Goal: Task Accomplishment & Management: Use online tool/utility

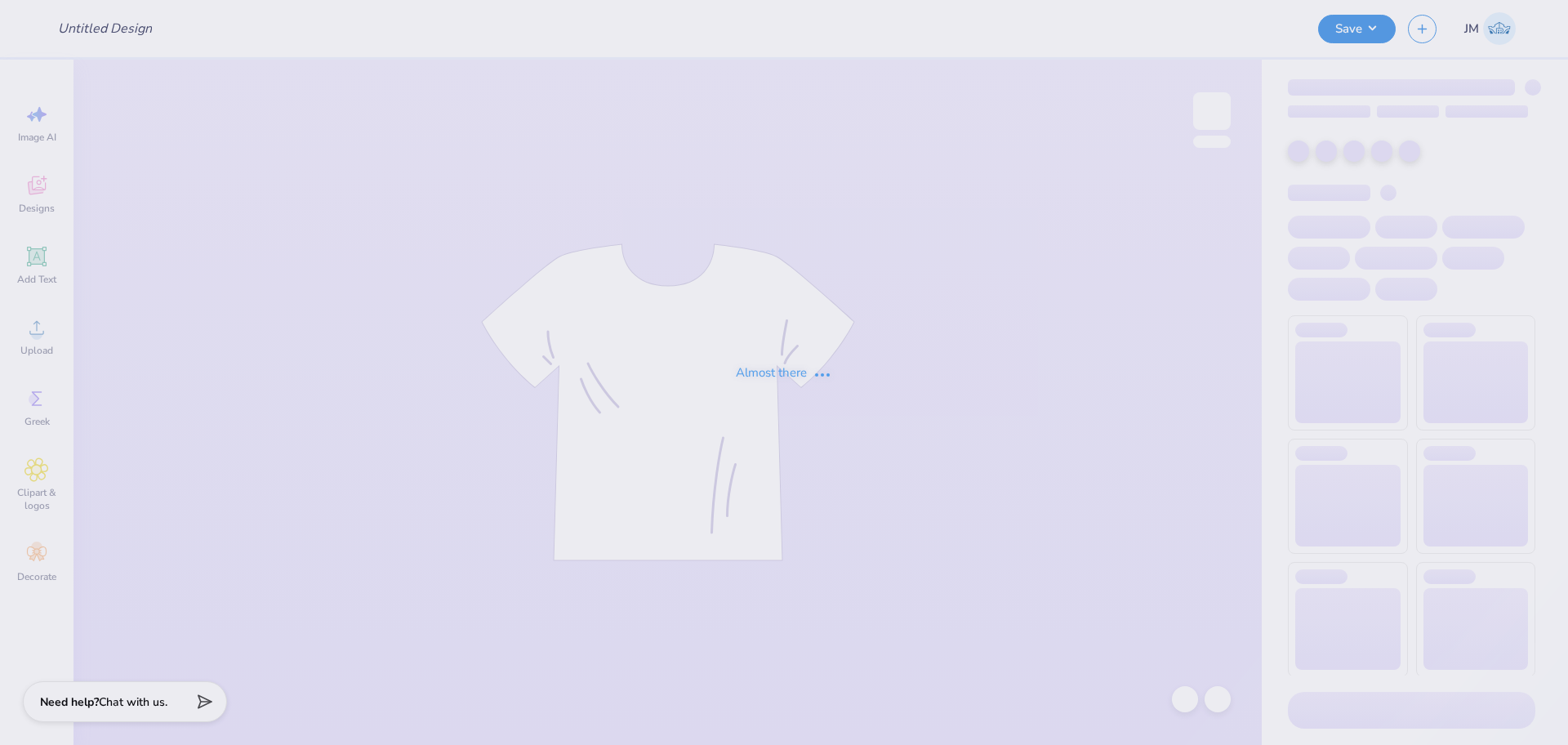
type input "DZ Philo"
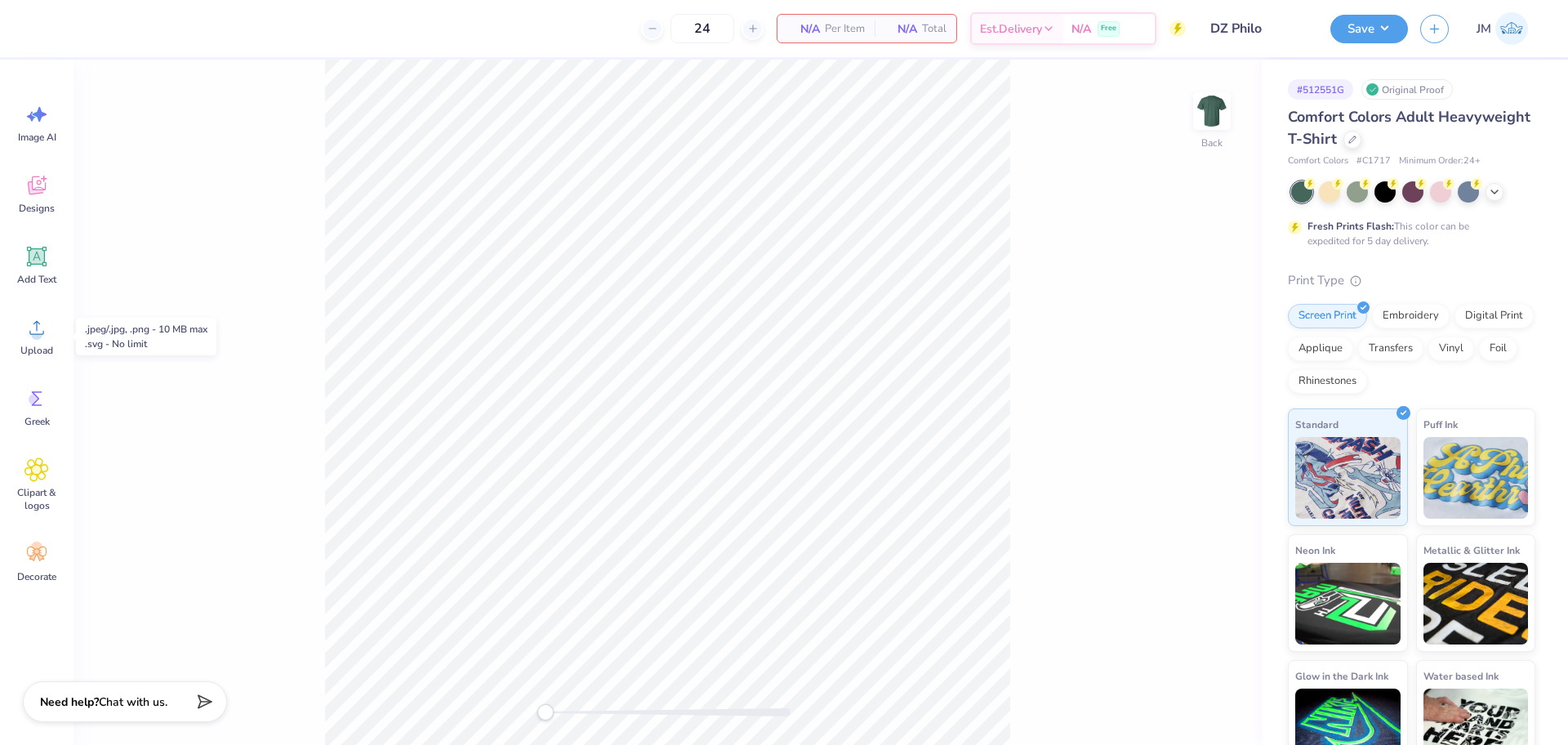
drag, startPoint x: 35, startPoint y: 344, endPoint x: 213, endPoint y: 342, distance: 178.0
click at [37, 344] on span "Upload" at bounding box center [37, 350] width 32 height 13
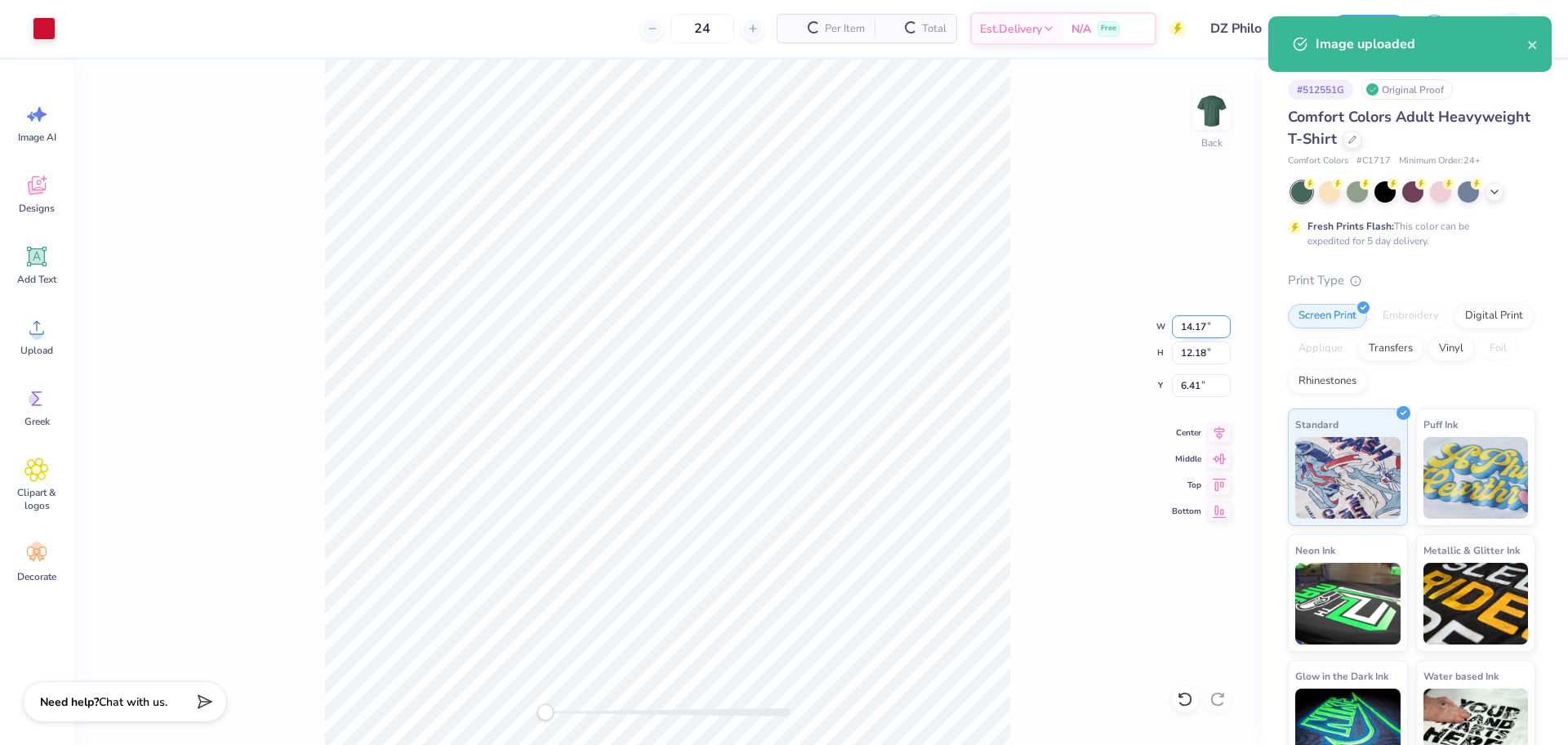
click at [1185, 323] on input "14.17" at bounding box center [1200, 326] width 58 height 22
type input "3.5"
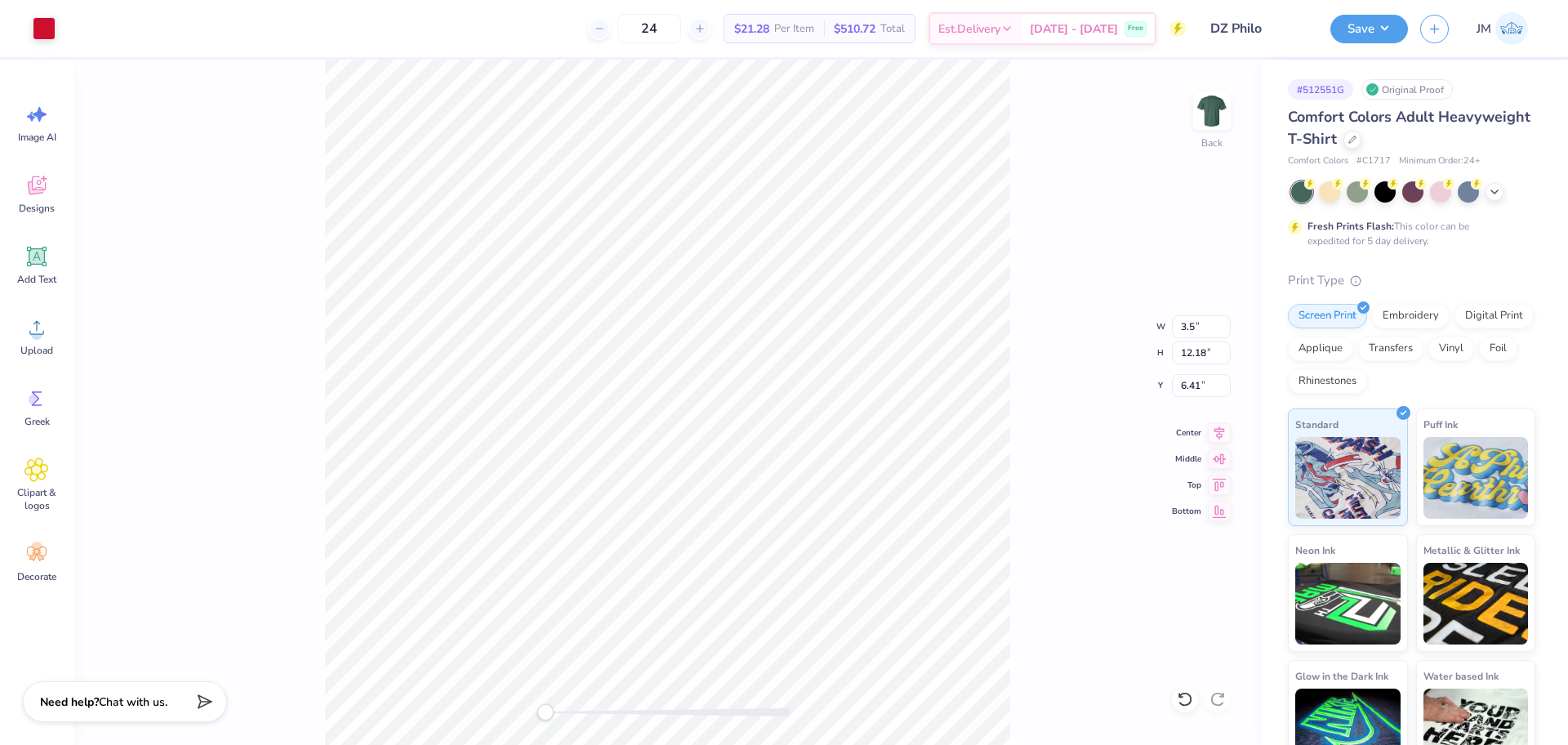
click at [1010, 315] on div "Back W 3.5 3.5 " H 12.18 12.18 " Y 6.41 6.41 " Center Middle Top Bottom" at bounding box center [668, 402] width 1188 height 686
click at [1197, 325] on input "0.86" at bounding box center [1200, 326] width 58 height 22
type input "3.5"
click at [1059, 198] on div "Back W 3.5 3.5 " H 0.74 0.74 " Y 12.13 12.13 " Center Middle Top Bottom" at bounding box center [668, 402] width 1188 height 686
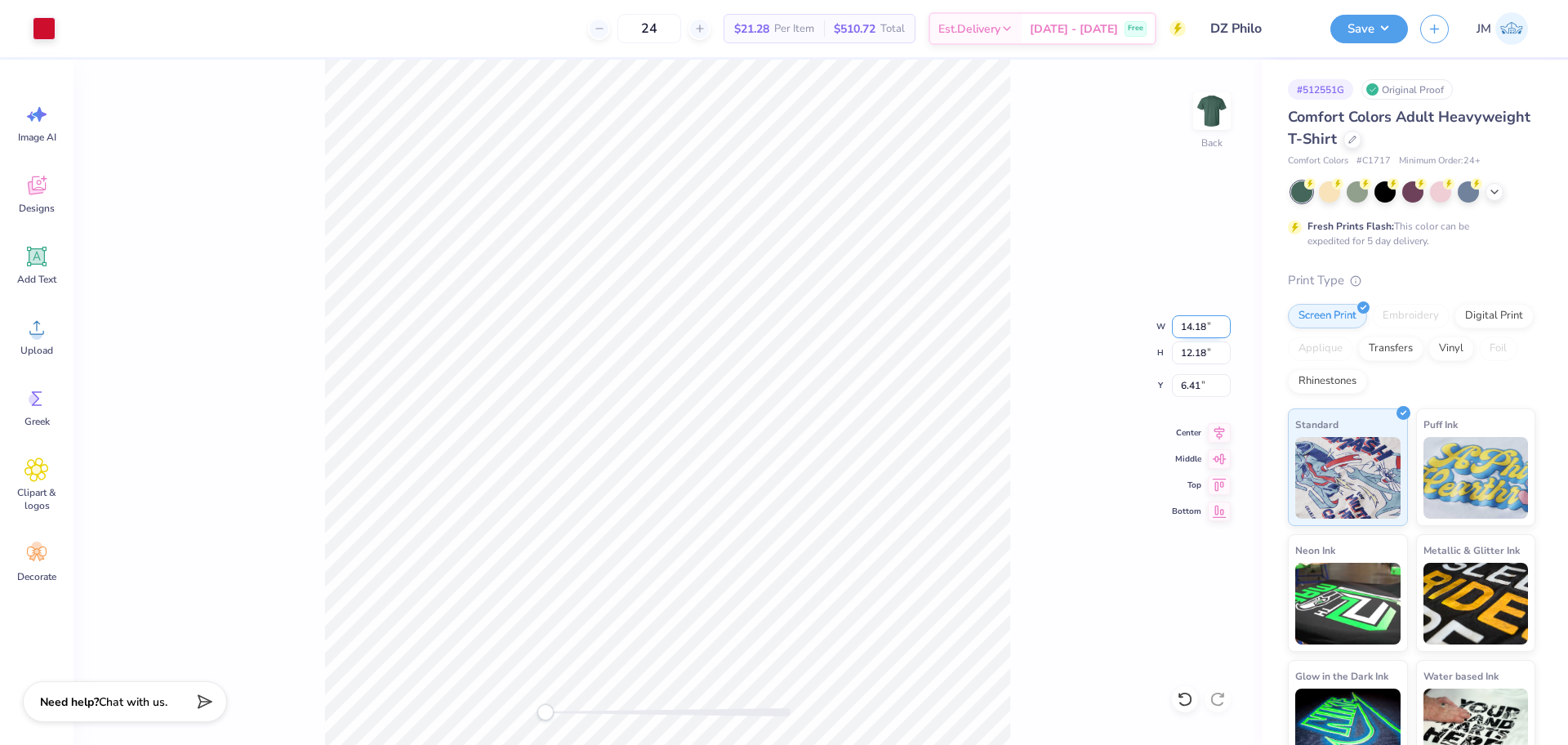
click at [1199, 327] on input "14.18" at bounding box center [1200, 326] width 58 height 22
type input "3.5"
click at [1030, 249] on div "Back W 3.5 3.5 " H 12.18 12.18 " Y 6.41 6.41 " Center Middle Top Bottom" at bounding box center [668, 402] width 1188 height 686
click at [1186, 330] on input "0.86" at bounding box center [1200, 326] width 58 height 22
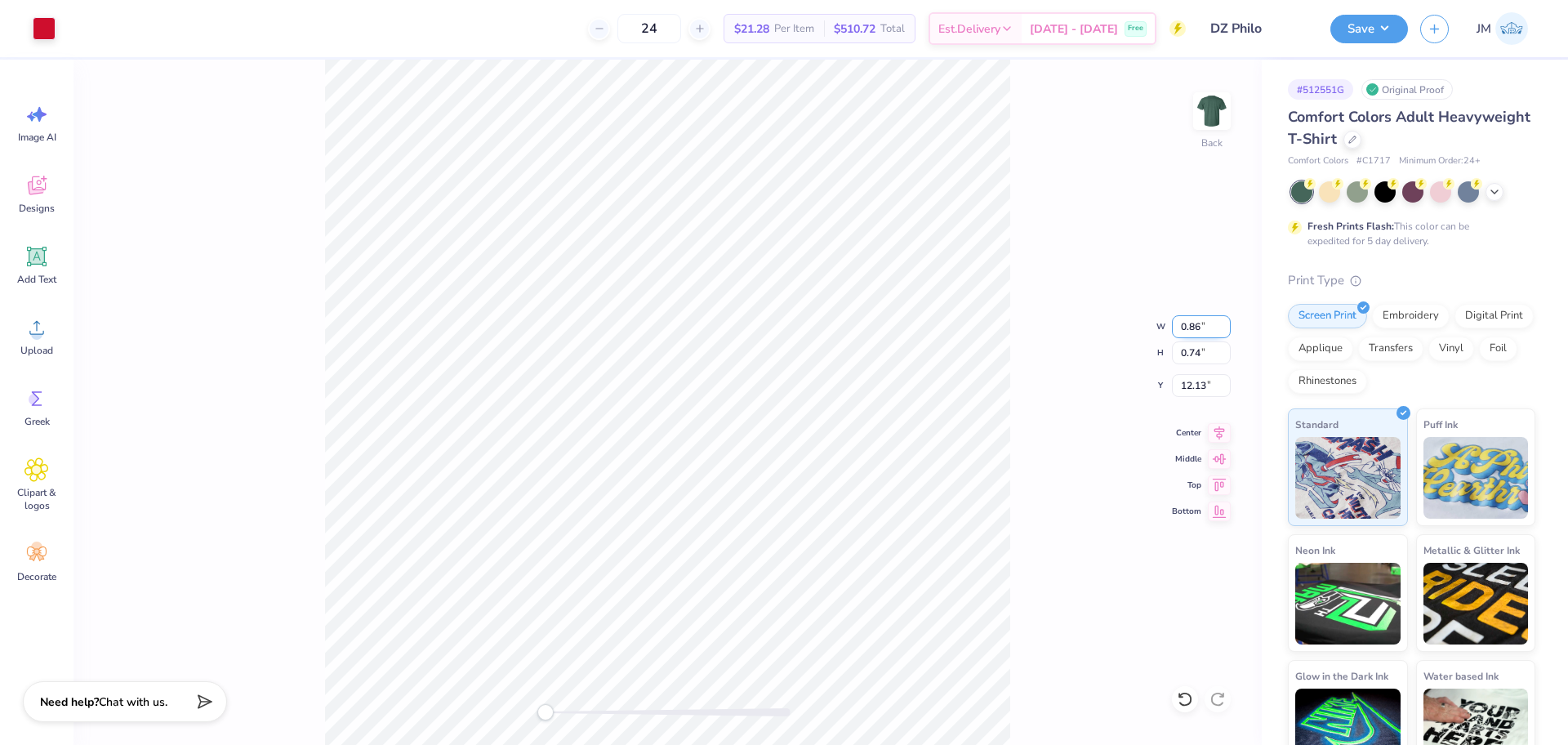
click at [1186, 330] on input "0.86" at bounding box center [1200, 326] width 58 height 22
type input "3.5"
click at [1086, 291] on div "Back W 3.5 3.5 " H 0.74 0.74 " Y 12.13 12.13 " Center Middle Top Bottom" at bounding box center [668, 402] width 1188 height 686
click at [1197, 327] on input "14.17" at bounding box center [1200, 326] width 58 height 22
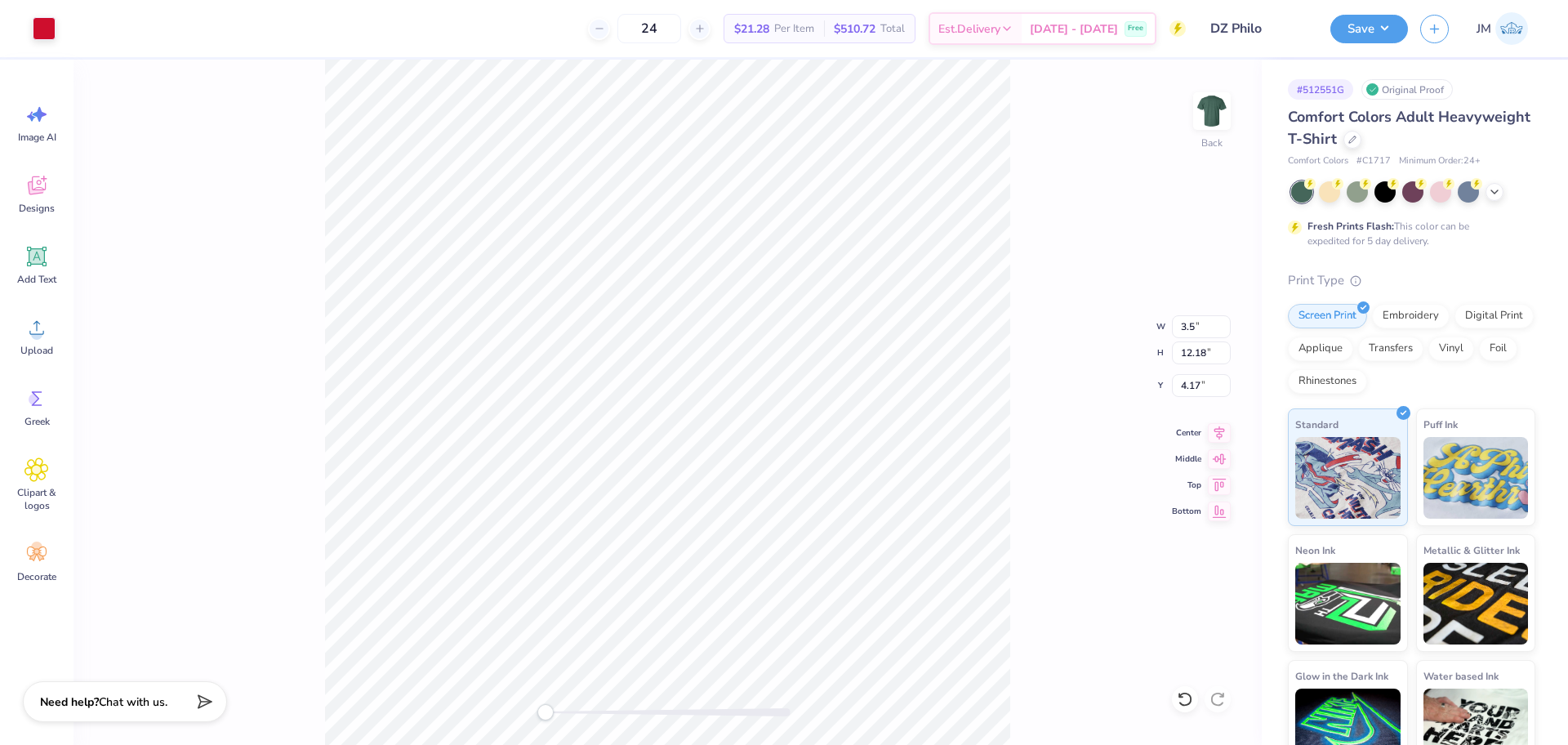
type input "6.48"
type input "5.57"
type input "6.93"
click at [1185, 329] on input "6.48" at bounding box center [1200, 326] width 58 height 22
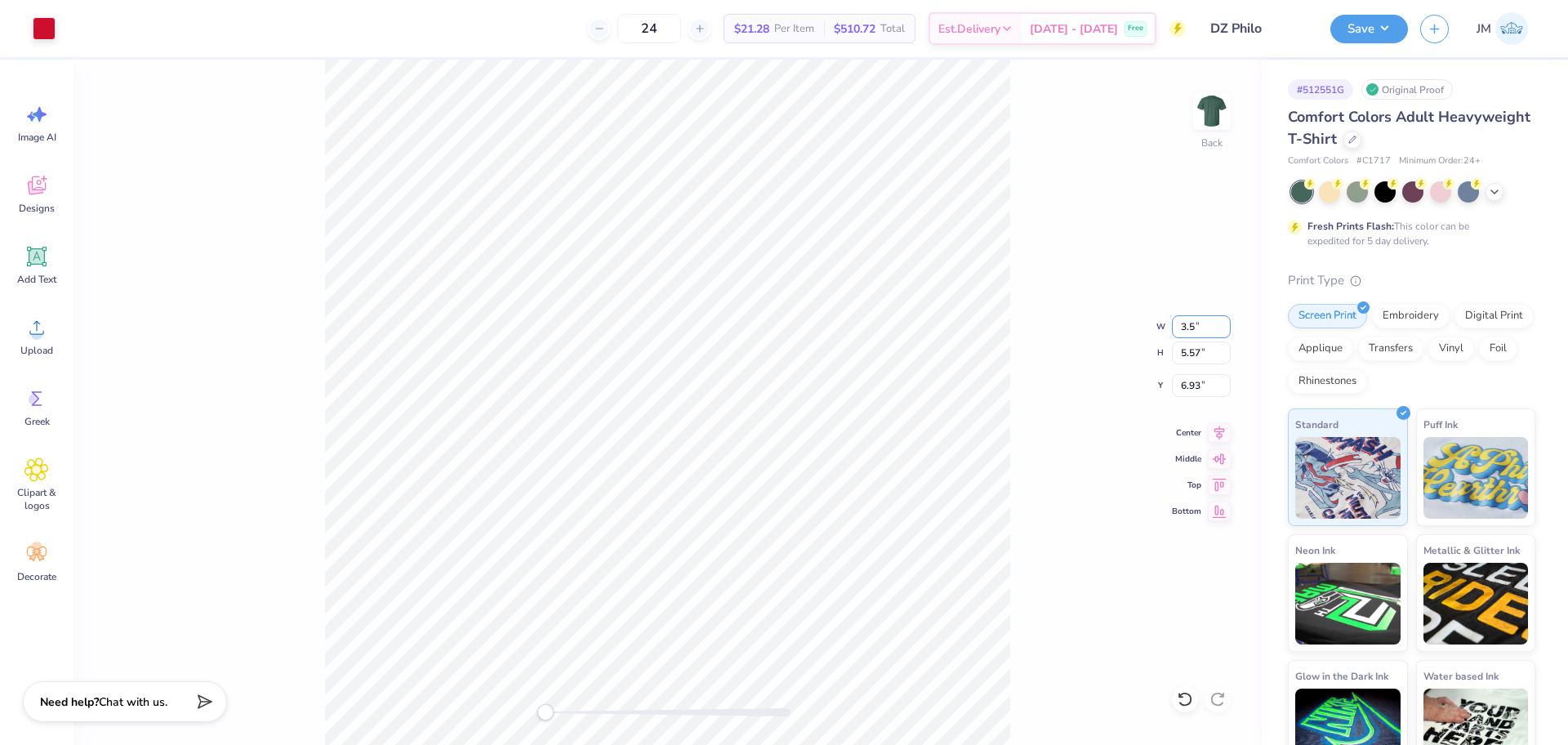
type input "3.5"
click at [1181, 328] on input "6.48" at bounding box center [1200, 326] width 58 height 22
type input "3.5"
click at [1071, 287] on div "Back W 3.5 3.5 " H 5.57 5.57 " Y 6.93 6.93 " Center Middle Top Bottom" at bounding box center [668, 402] width 1188 height 686
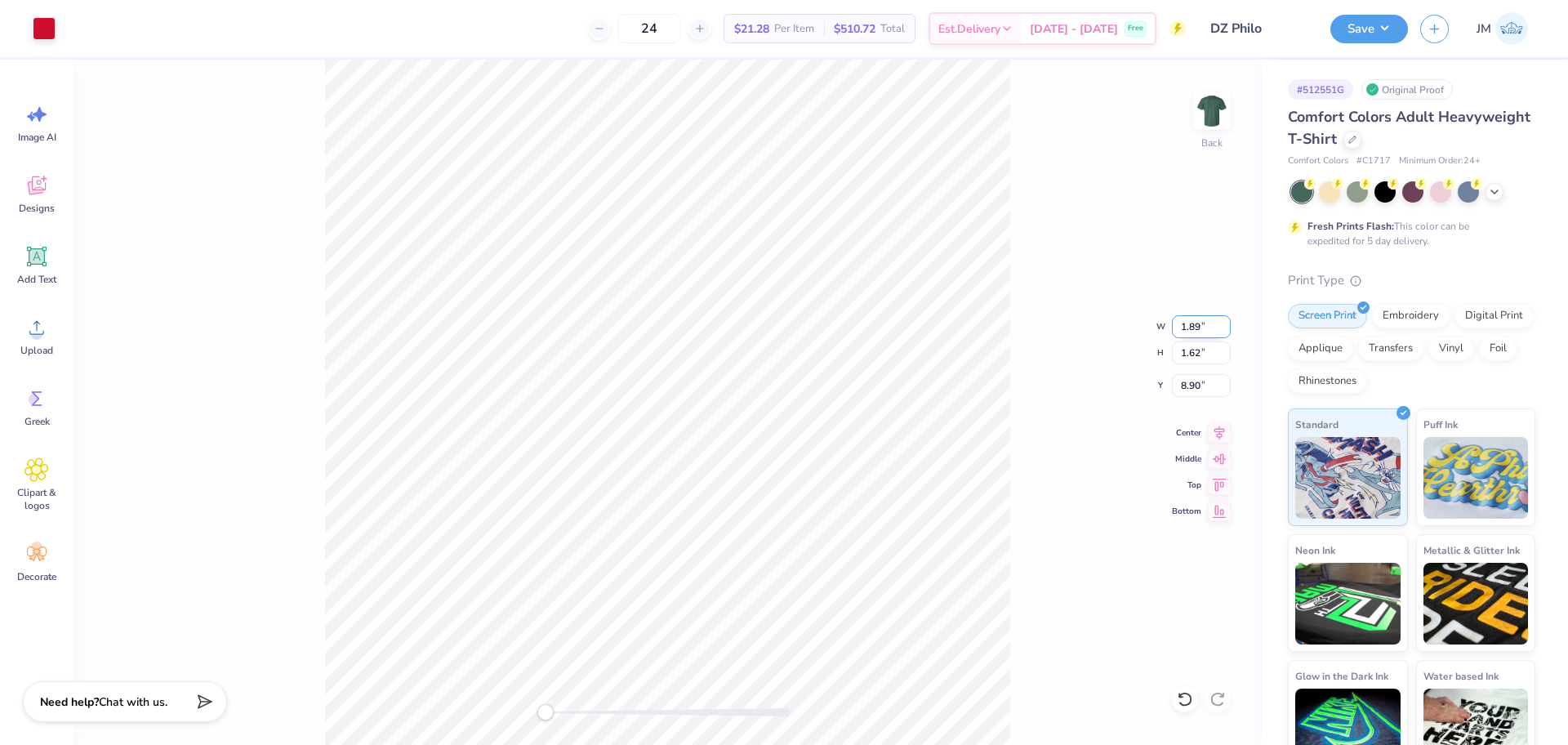
click at [1203, 321] on input "1.89" at bounding box center [1200, 326] width 58 height 22
drag, startPoint x: 1203, startPoint y: 321, endPoint x: 1162, endPoint y: 323, distance: 41.0
click at [1162, 323] on div "Back W 1.89 1.89 " H 1.62 1.62 " Y 8.90 8.90 " Center Middle Top Bottom" at bounding box center [668, 402] width 1188 height 686
click at [1180, 327] on input "3.50" at bounding box center [1200, 326] width 58 height 22
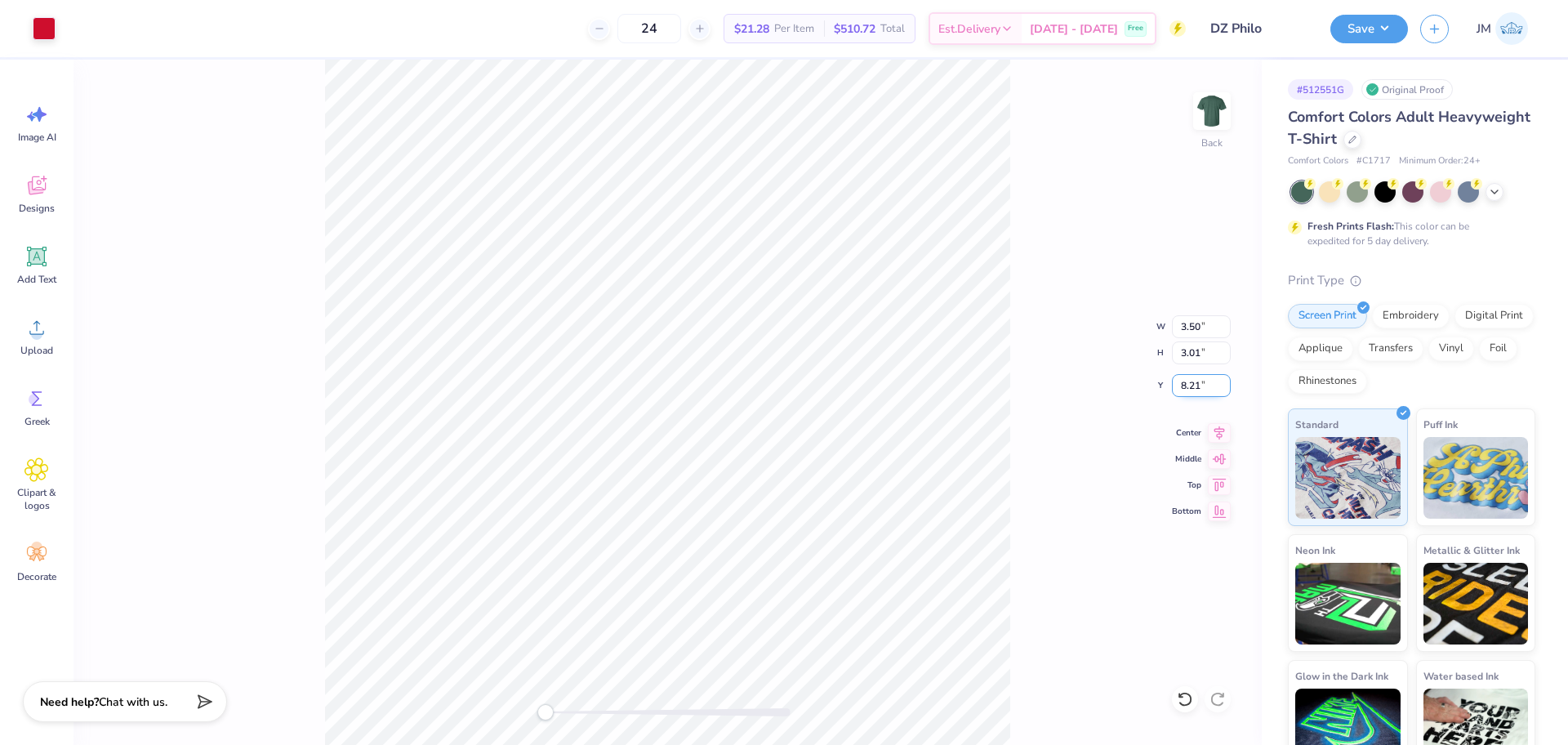
click at [1188, 384] on input "8.21" at bounding box center [1200, 385] width 58 height 22
click at [1188, 385] on input "8.21" at bounding box center [1200, 385] width 58 height 22
type input "3"
click at [1179, 124] on div "Back" at bounding box center [668, 402] width 1188 height 686
click at [1216, 124] on img at bounding box center [1211, 111] width 66 height 66
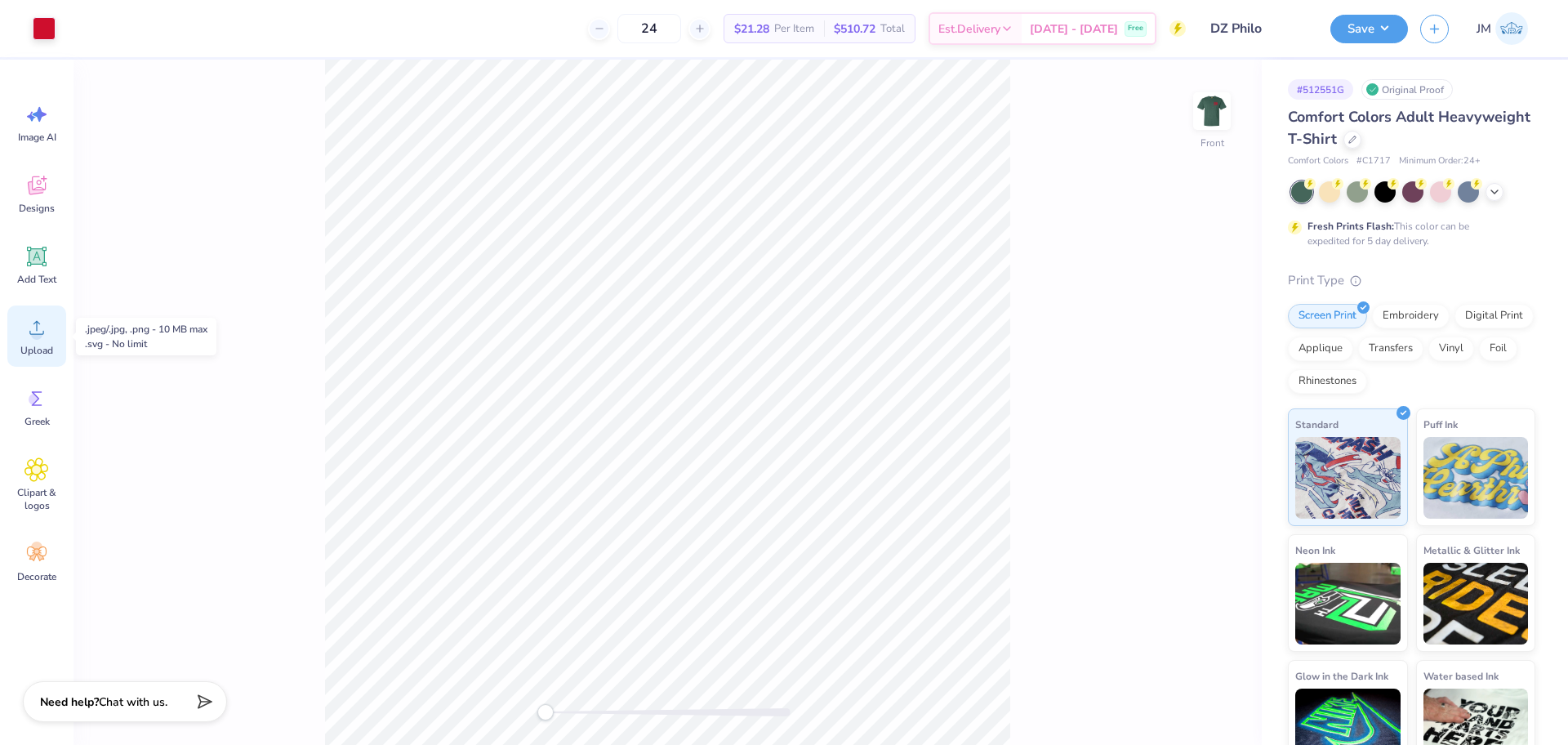
click at [31, 346] on span "Upload" at bounding box center [37, 350] width 32 height 13
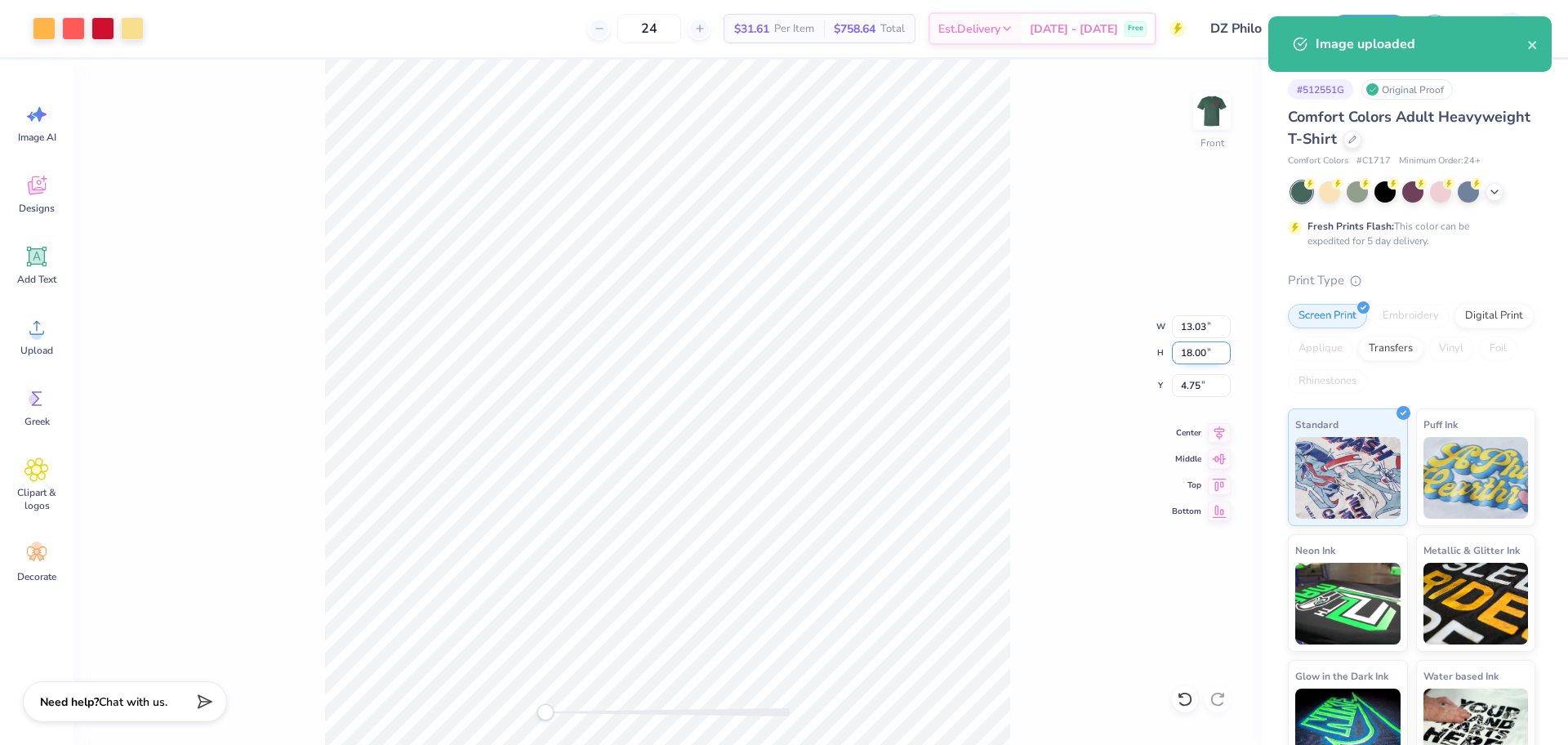
click at [1189, 353] on input "18.00" at bounding box center [1200, 352] width 58 height 22
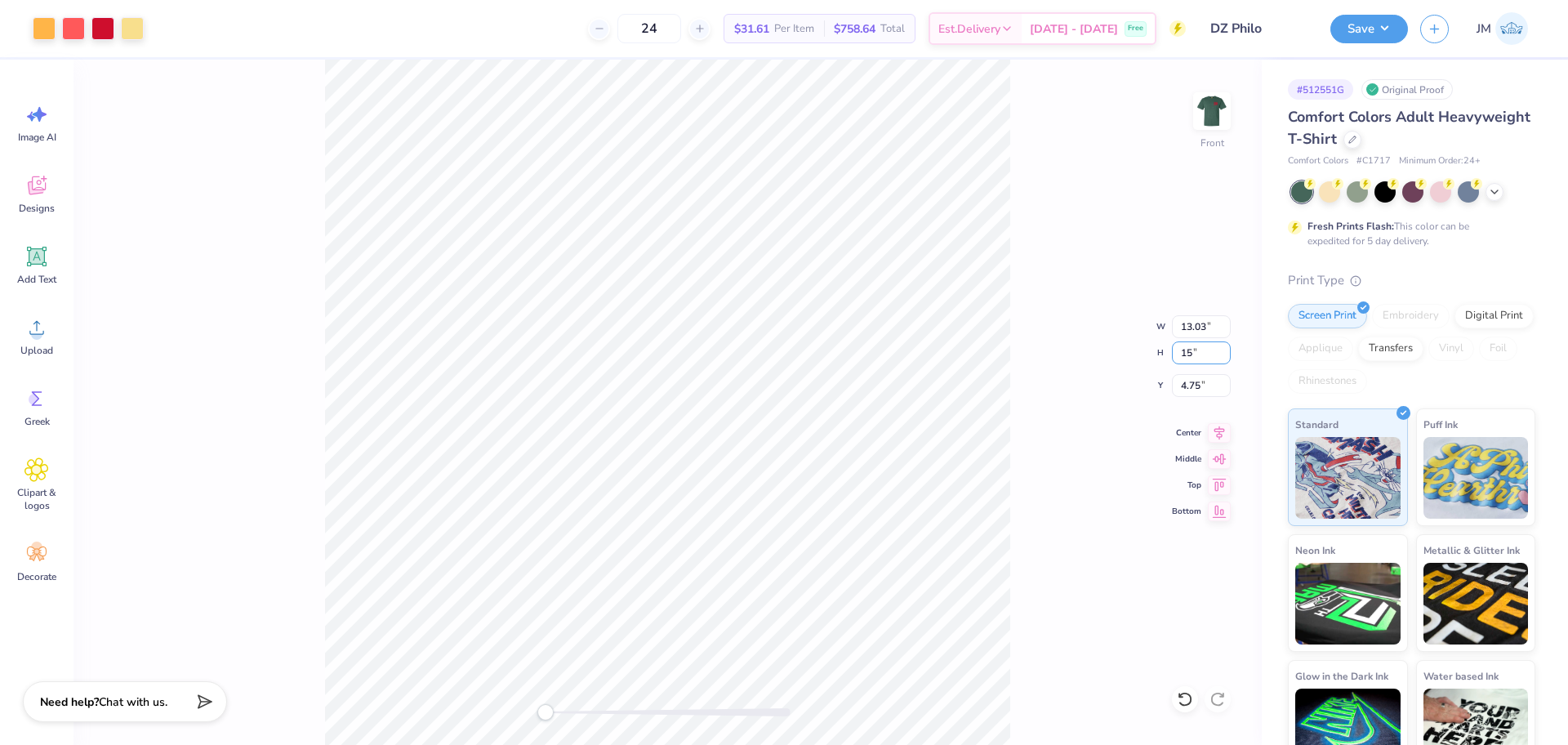
type input "15"
click at [1188, 348] on input "12.50" at bounding box center [1200, 352] width 58 height 22
type input "15"
click at [1191, 382] on input "6.25" at bounding box center [1200, 385] width 58 height 22
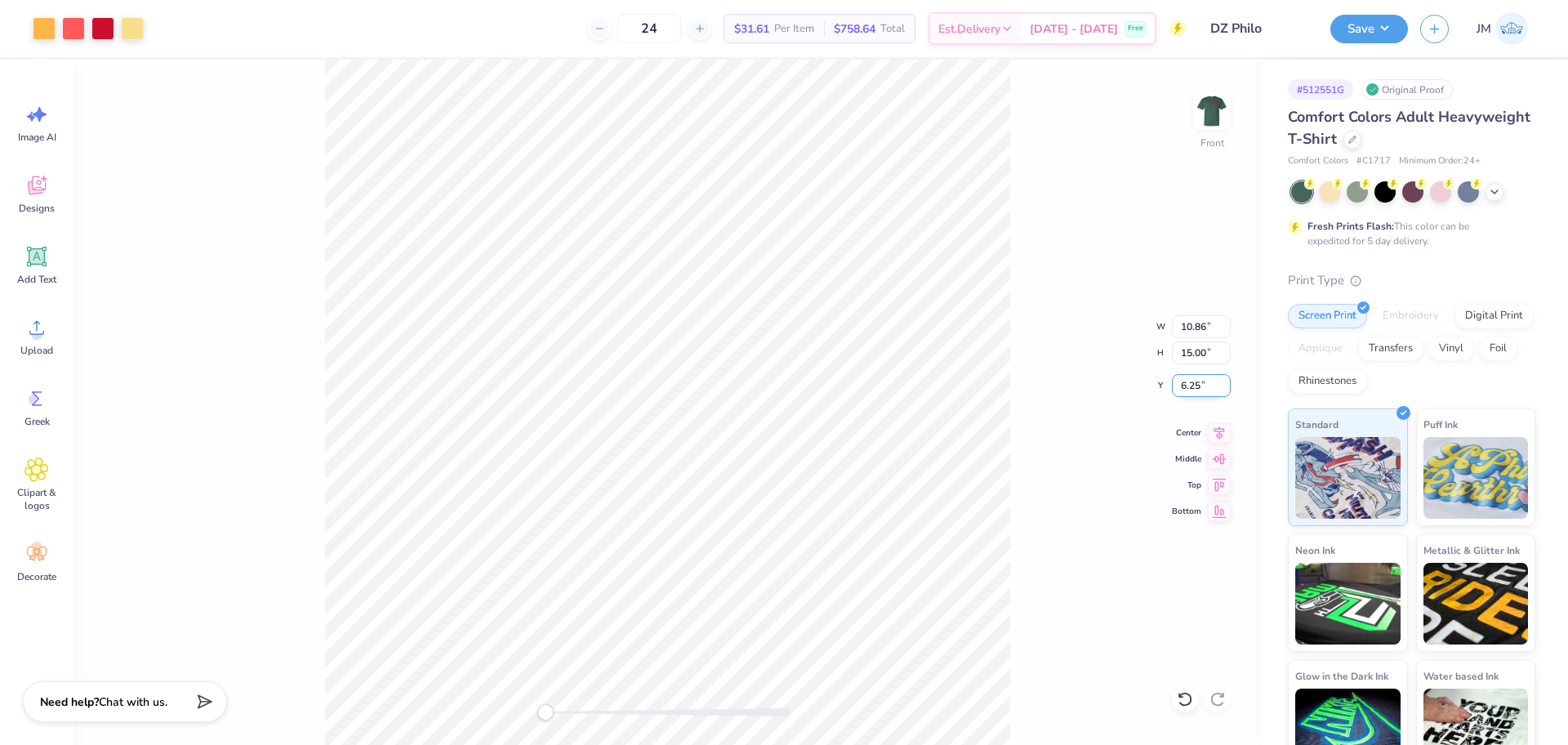
click at [1191, 383] on input "6.25" at bounding box center [1200, 385] width 58 height 22
type input "3"
click at [1217, 427] on icon at bounding box center [1218, 430] width 22 height 20
click at [1221, 107] on img at bounding box center [1211, 111] width 66 height 66
click at [1376, 28] on button "Save" at bounding box center [1369, 27] width 77 height 29
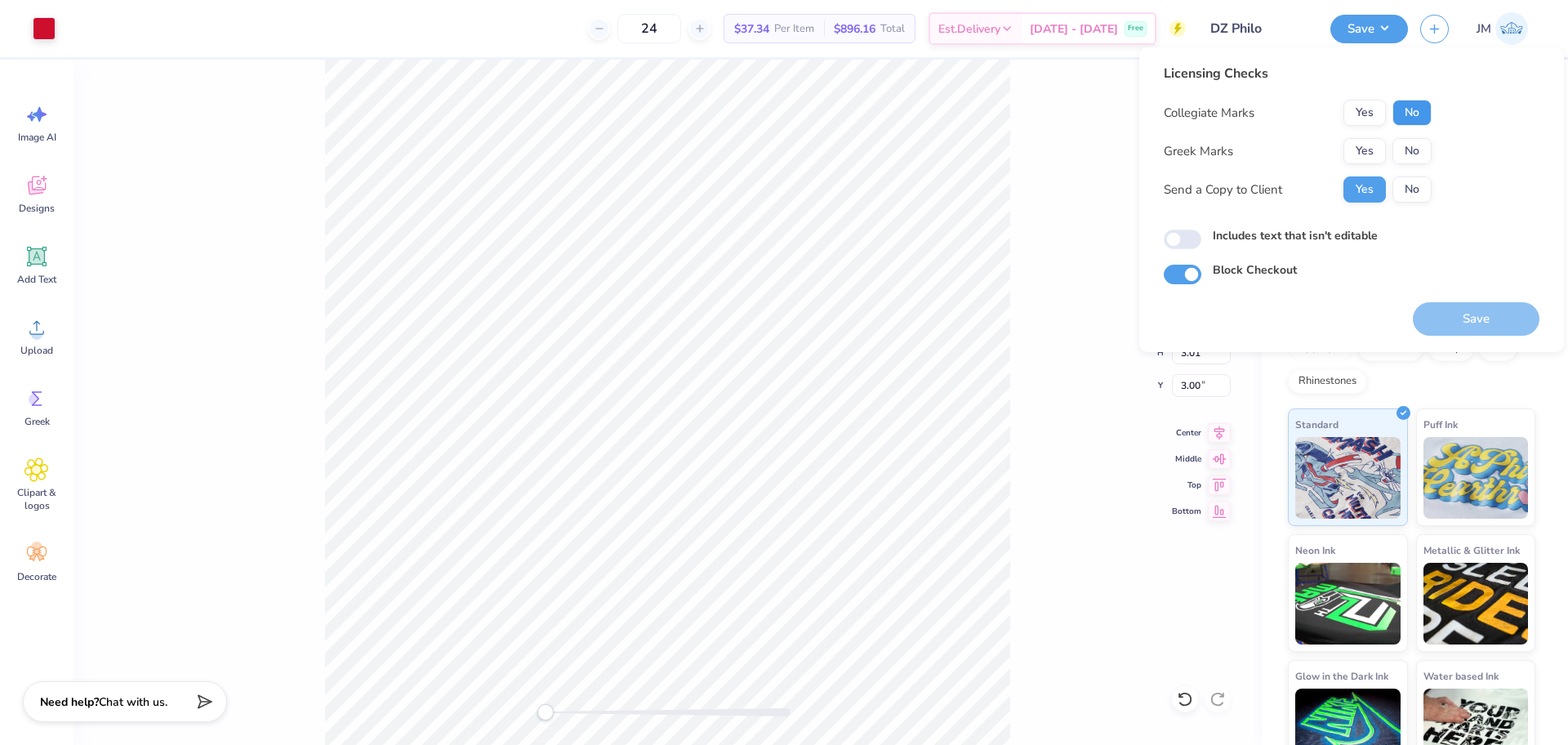
click at [1419, 112] on button "No" at bounding box center [1413, 112] width 40 height 26
click at [1360, 147] on button "Yes" at bounding box center [1364, 151] width 42 height 26
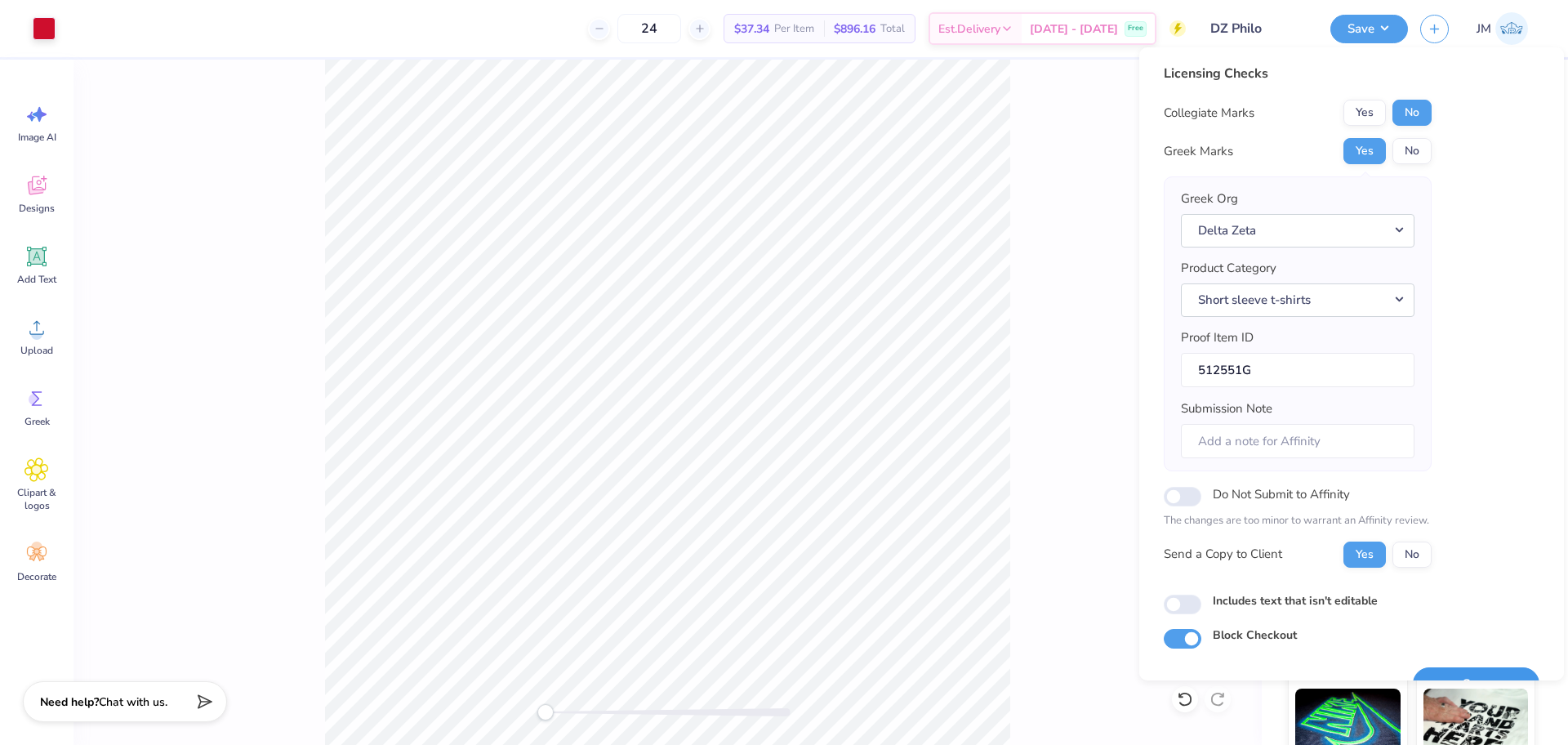
click at [1475, 676] on button "Save" at bounding box center [1475, 684] width 127 height 33
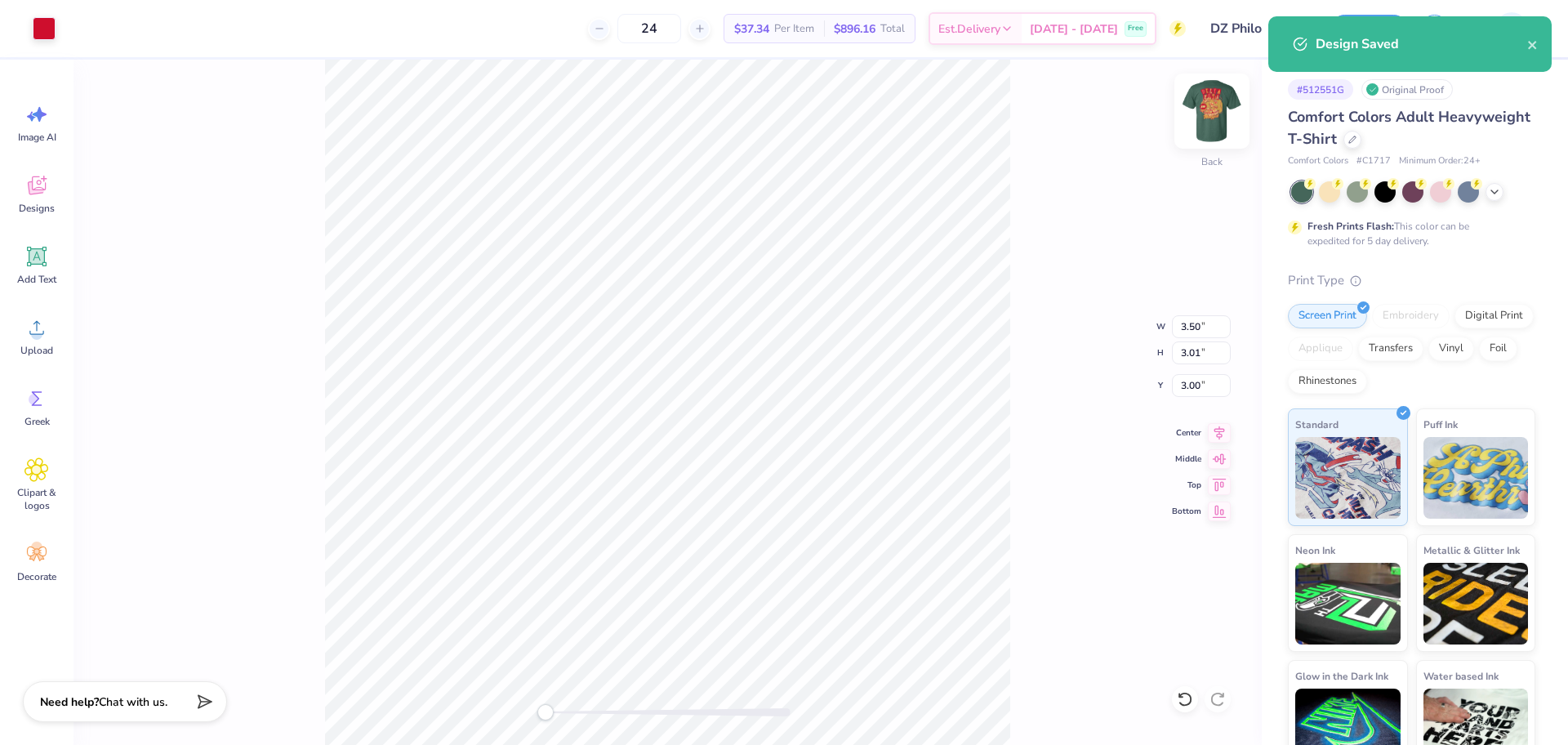
click at [1215, 112] on img at bounding box center [1211, 111] width 66 height 66
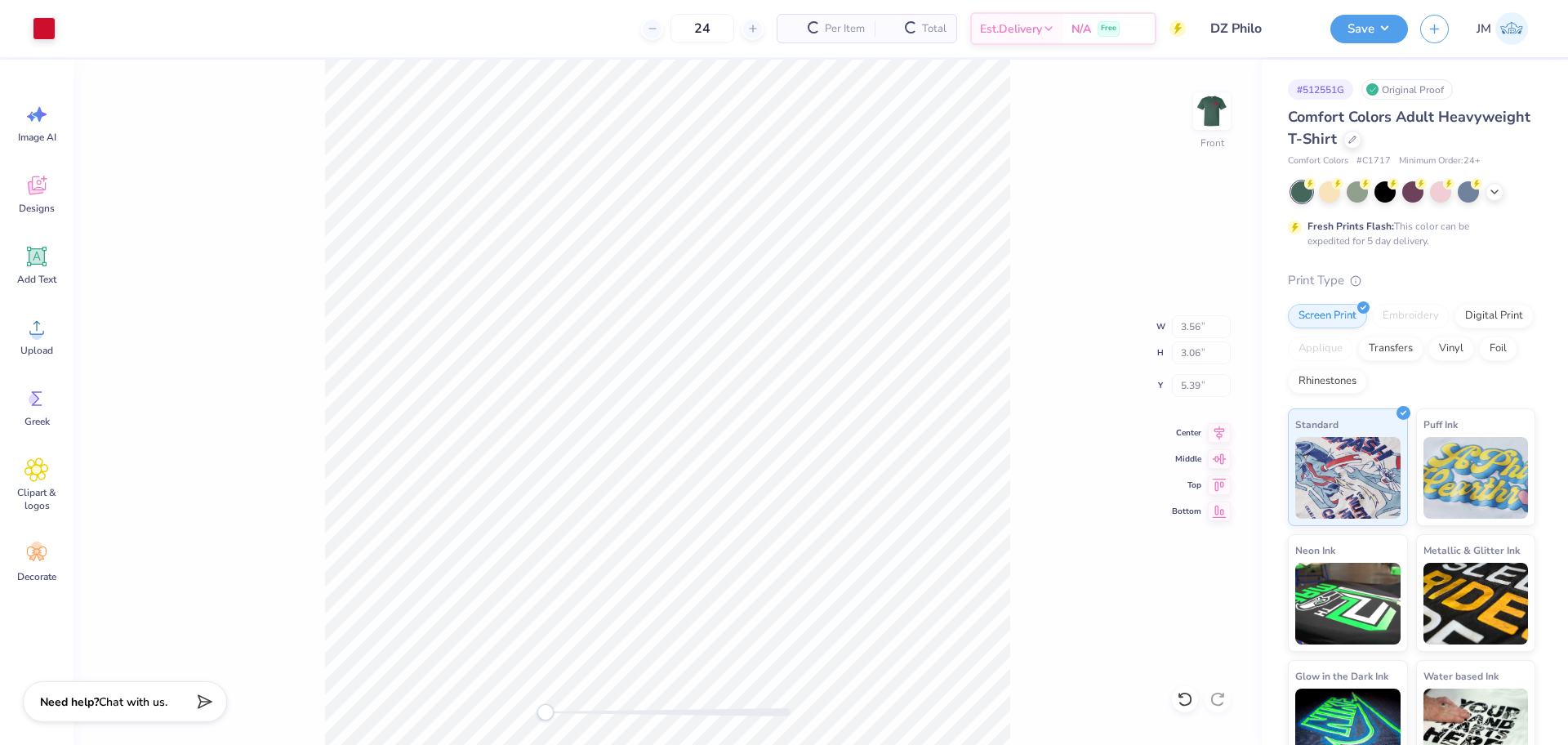
type input "3.56"
type input "3.06"
type input "5.39"
click at [1219, 102] on img at bounding box center [1211, 111] width 66 height 66
type input "3.50"
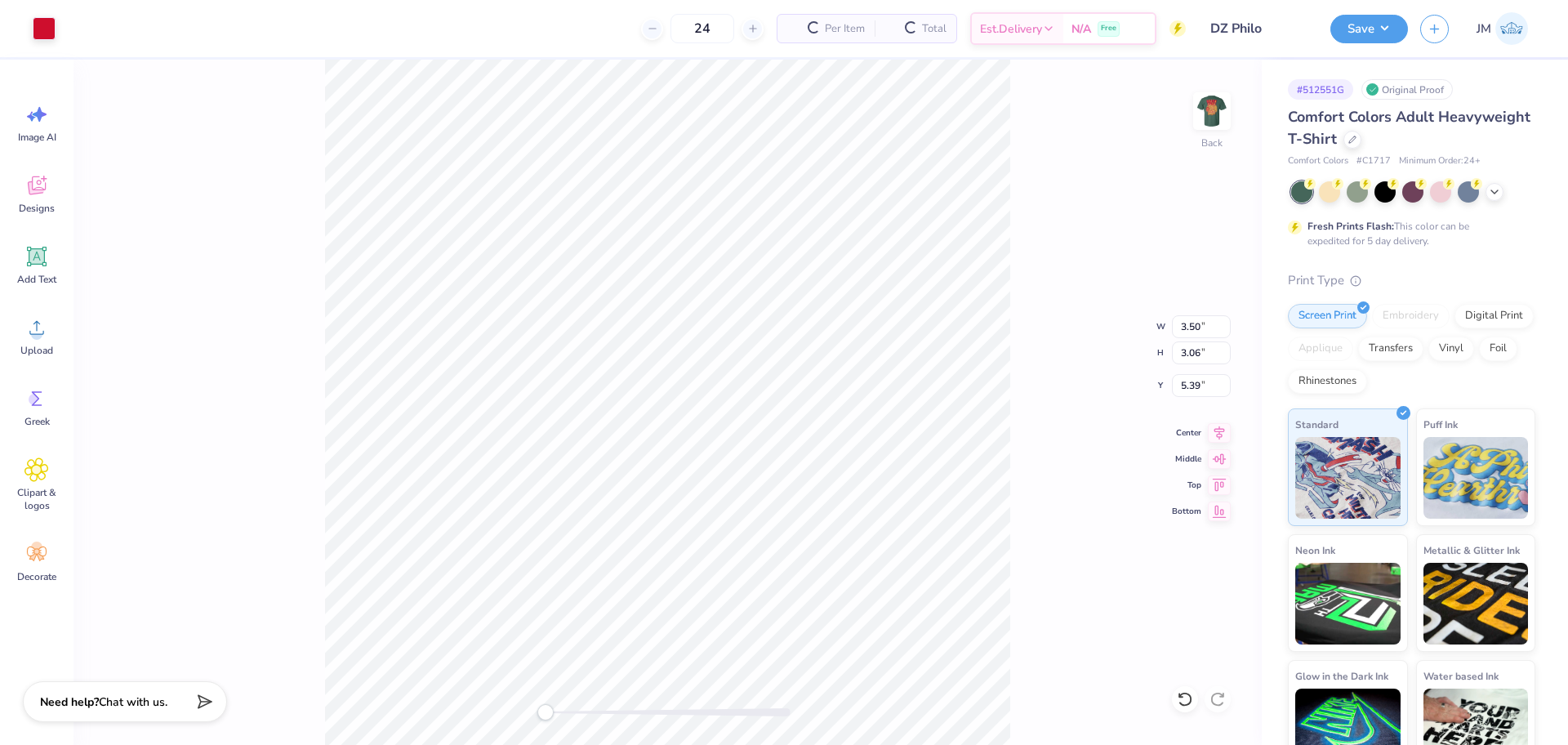
type input "3.01"
type input "3.00"
click at [1042, 157] on div "Back W 3.50 3.50 " H 3.01 3.01 " Y 3.00 3.00 " Center Middle Top Bottom" at bounding box center [668, 402] width 1188 height 686
